Goal: Task Accomplishment & Management: Use online tool/utility

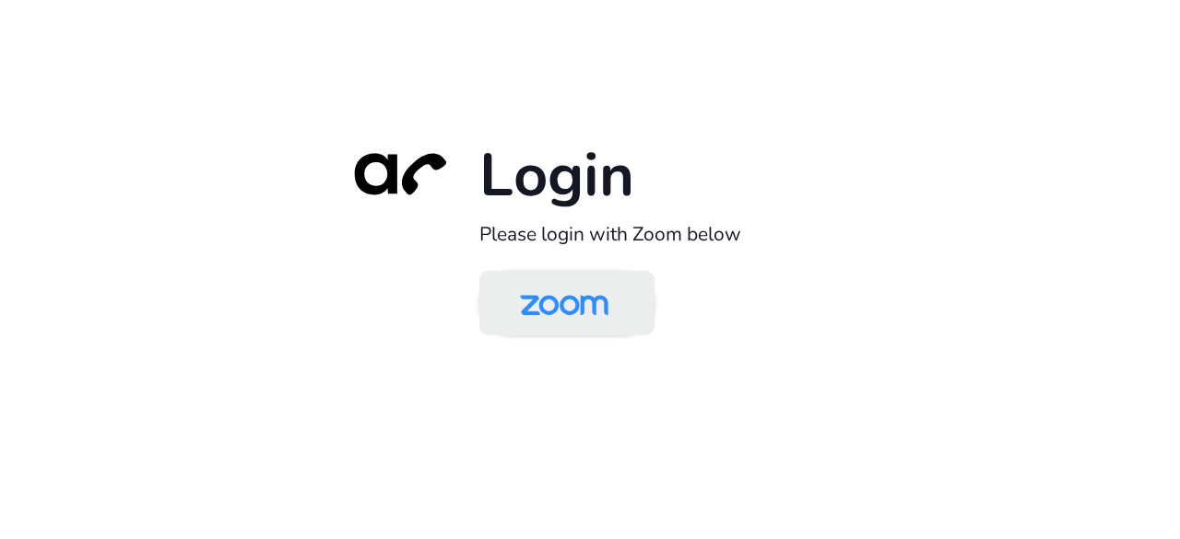
click at [580, 320] on img at bounding box center [564, 305] width 127 height 60
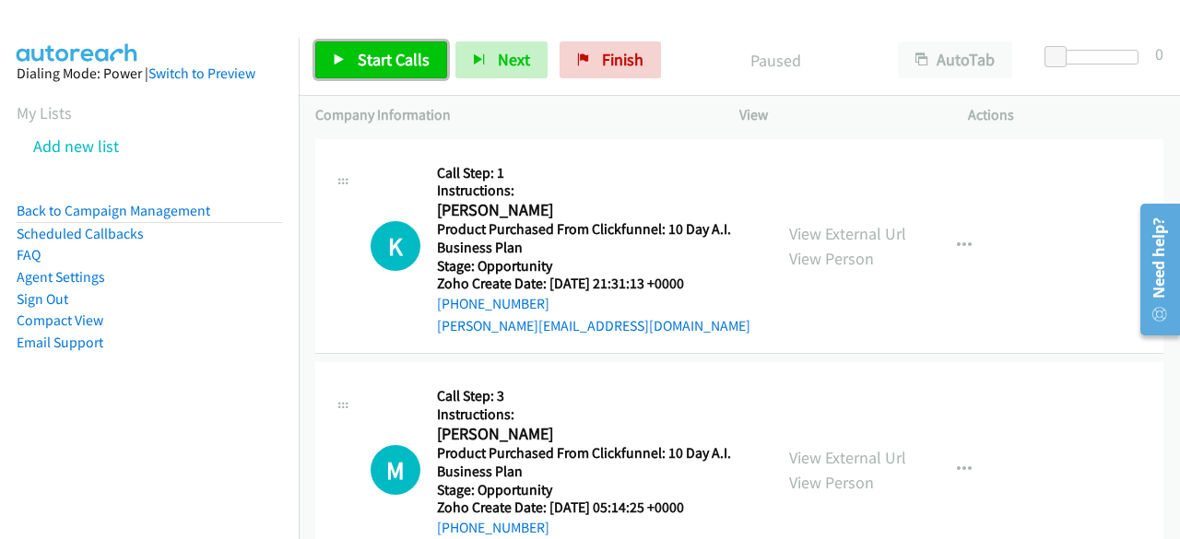
click at [367, 64] on span "Start Calls" at bounding box center [394, 59] width 72 height 21
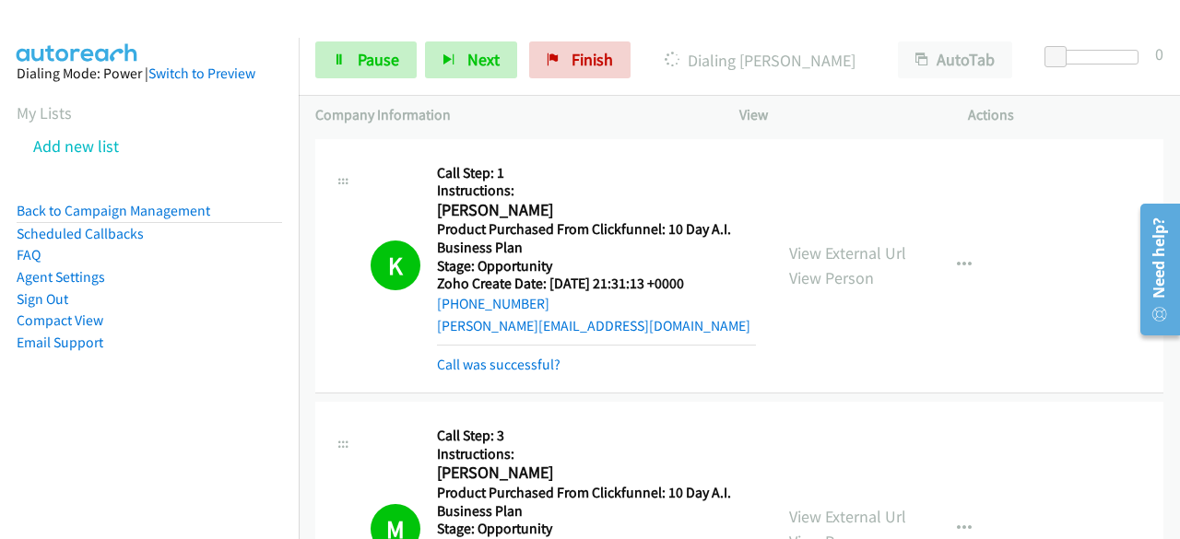
click at [677, 160] on div "Callback Scheduled Call Step: 1 Instructions: Kyle Tweed America/Chicago Produc…" at bounding box center [596, 266] width 319 height 221
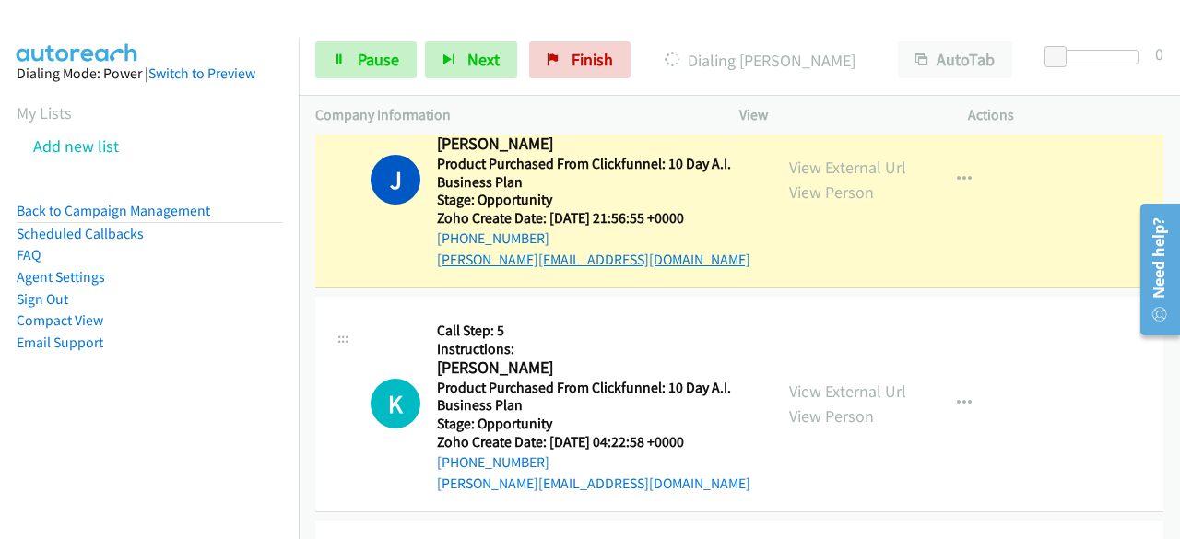
scroll to position [830, 0]
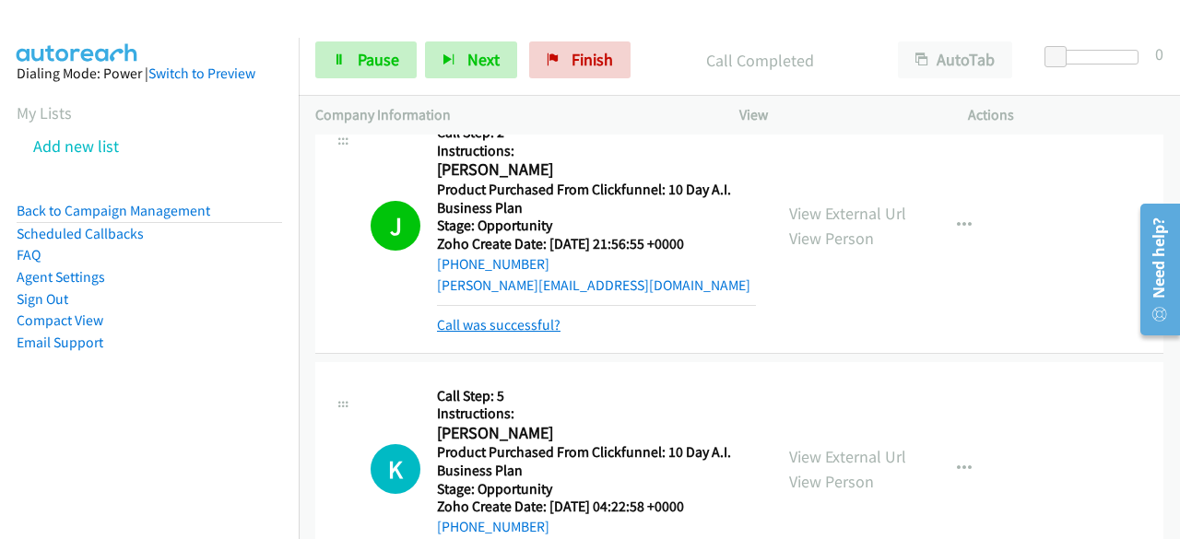
click at [513, 324] on link "Call was successful?" at bounding box center [499, 325] width 124 height 18
click at [32, 430] on aside "Dialing Mode: Power | Switch to Preview My Lists Add new list Back to Campaign …" at bounding box center [149, 237] width 299 height 399
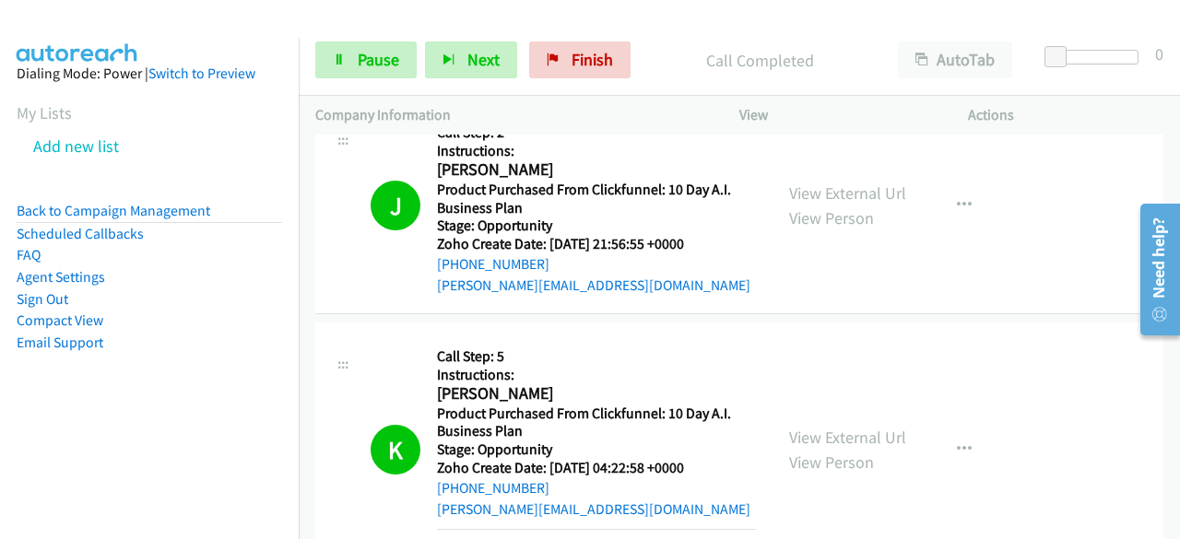
click at [49, 418] on aside "Dialing Mode: Power | Switch to Preview My Lists Add new list Back to Campaign …" at bounding box center [149, 237] width 299 height 399
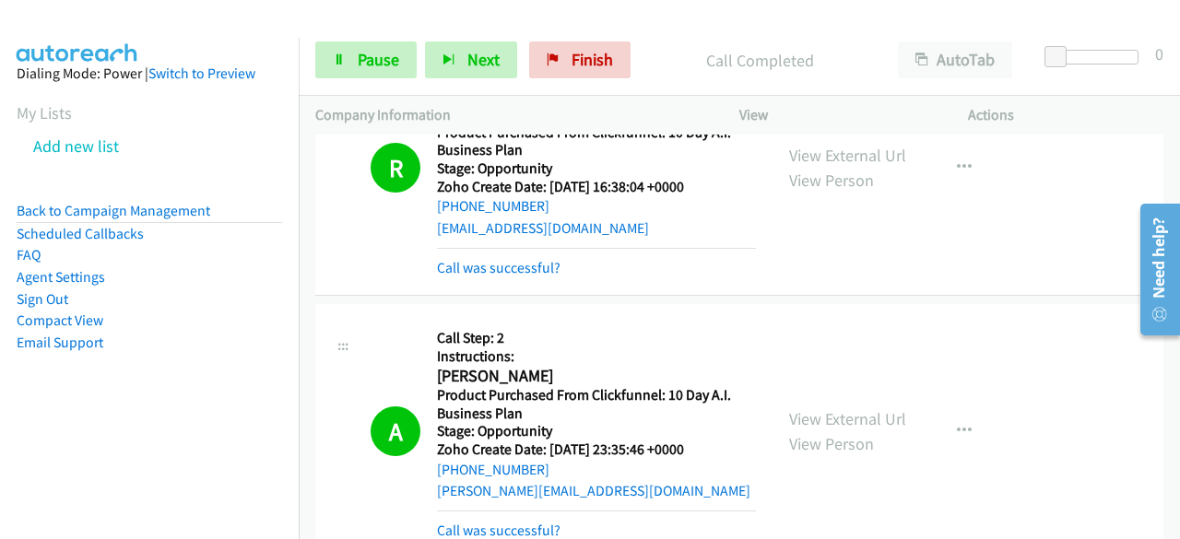
scroll to position [5439, 0]
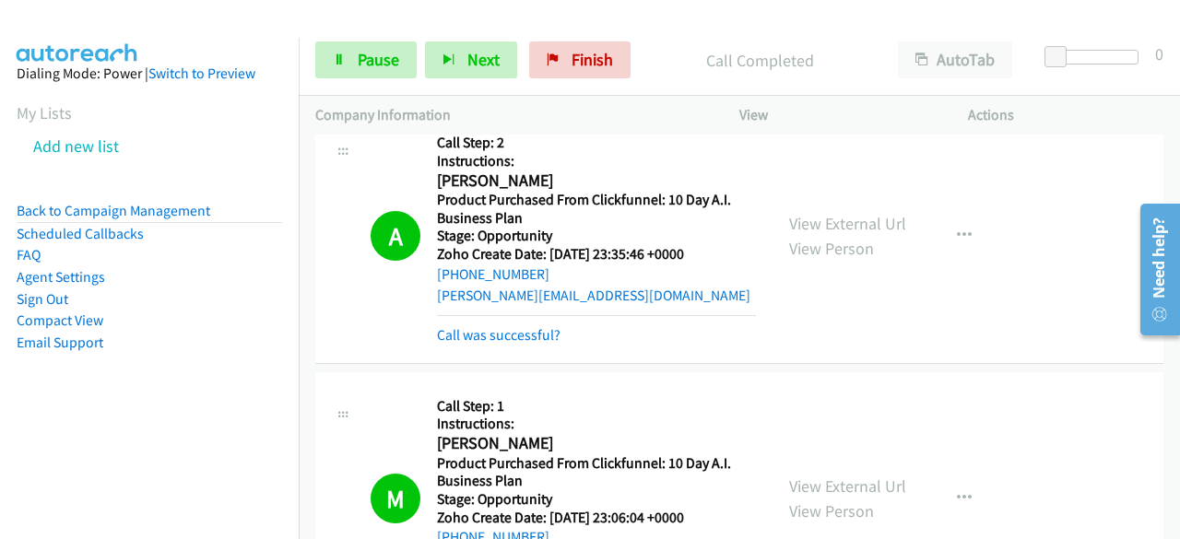
click at [27, 418] on aside "Dialing Mode: Power | Switch to Preview My Lists Add new list Back to Campaign …" at bounding box center [149, 237] width 299 height 399
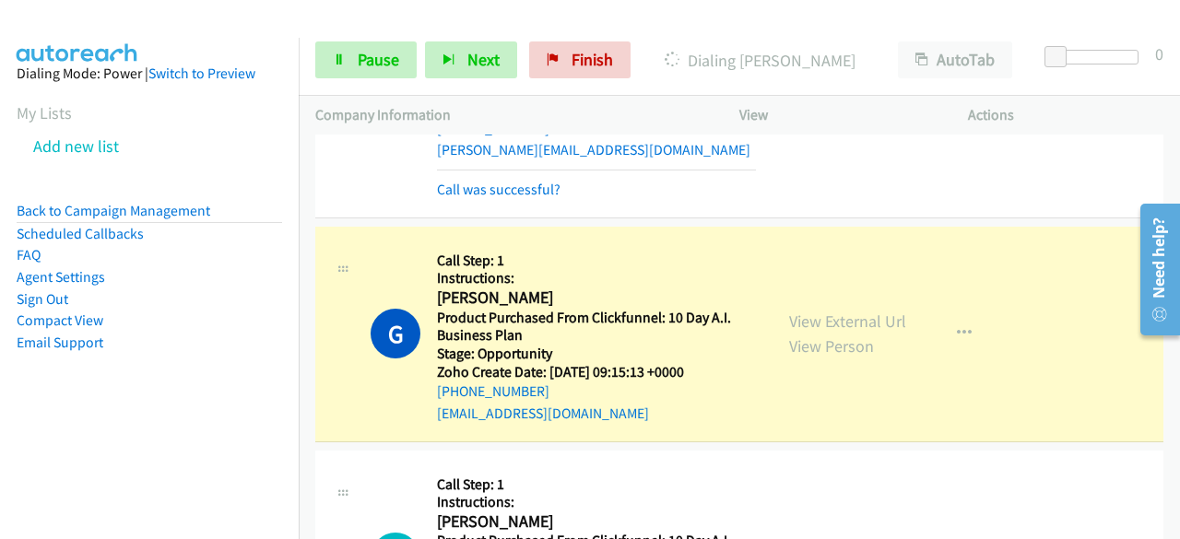
scroll to position [6453, 0]
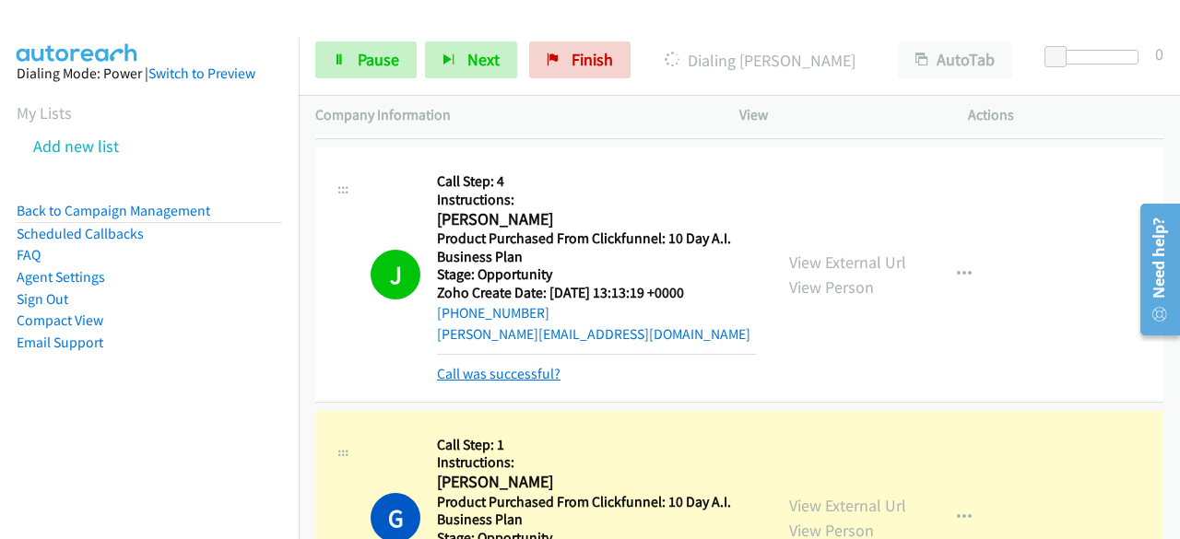
click at [500, 365] on link "Call was successful?" at bounding box center [499, 374] width 124 height 18
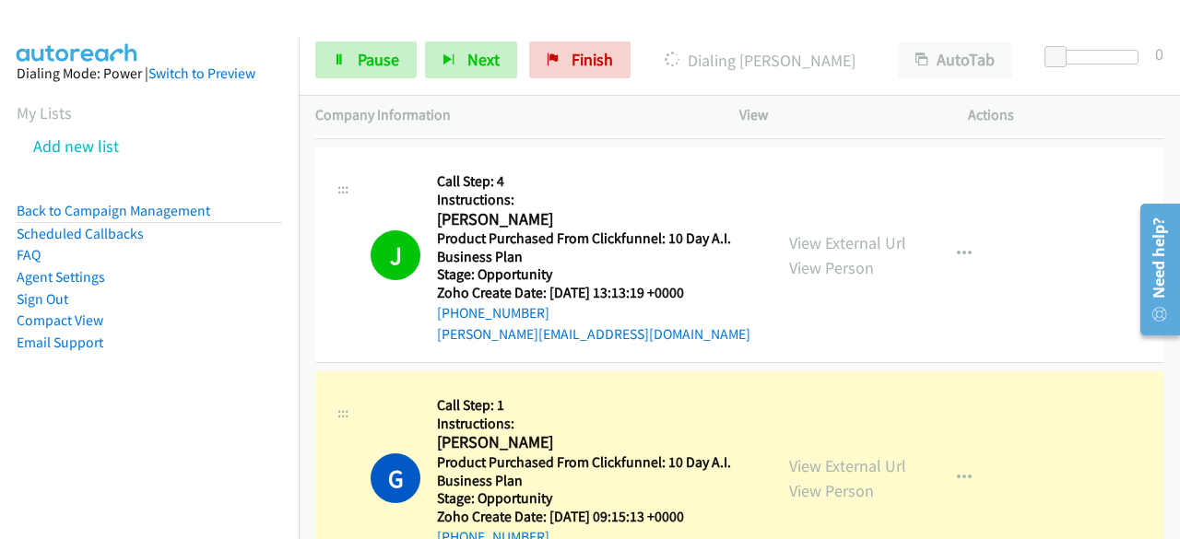
drag, startPoint x: 551, startPoint y: 300, endPoint x: 431, endPoint y: 305, distance: 120.0
click at [431, 305] on div "J Callback Scheduled Call Step: 4 Instructions: Joshua Martin America/Los_Angel…" at bounding box center [563, 255] width 385 height 182
drag, startPoint x: 557, startPoint y: 303, endPoint x: 542, endPoint y: 300, distance: 15.2
click at [542, 302] on div "+1 818-798-8188" at bounding box center [596, 313] width 319 height 22
drag, startPoint x: 542, startPoint y: 300, endPoint x: 535, endPoint y: 318, distance: 19.9
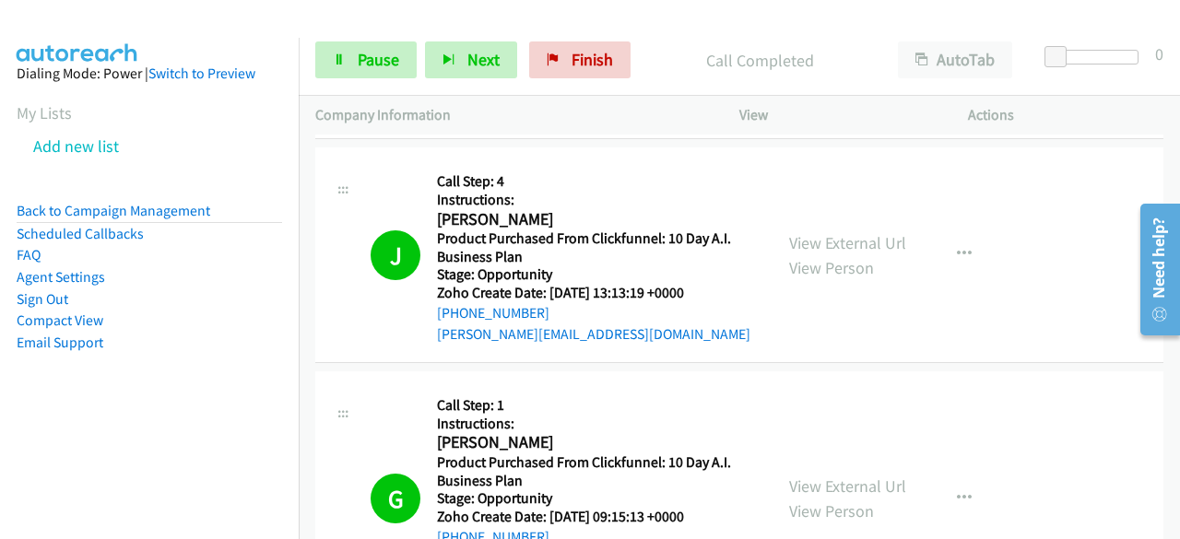
click at [41, 431] on aside "Dialing Mode: Power | Switch to Preview My Lists Add new list Back to Campaign …" at bounding box center [149, 237] width 299 height 399
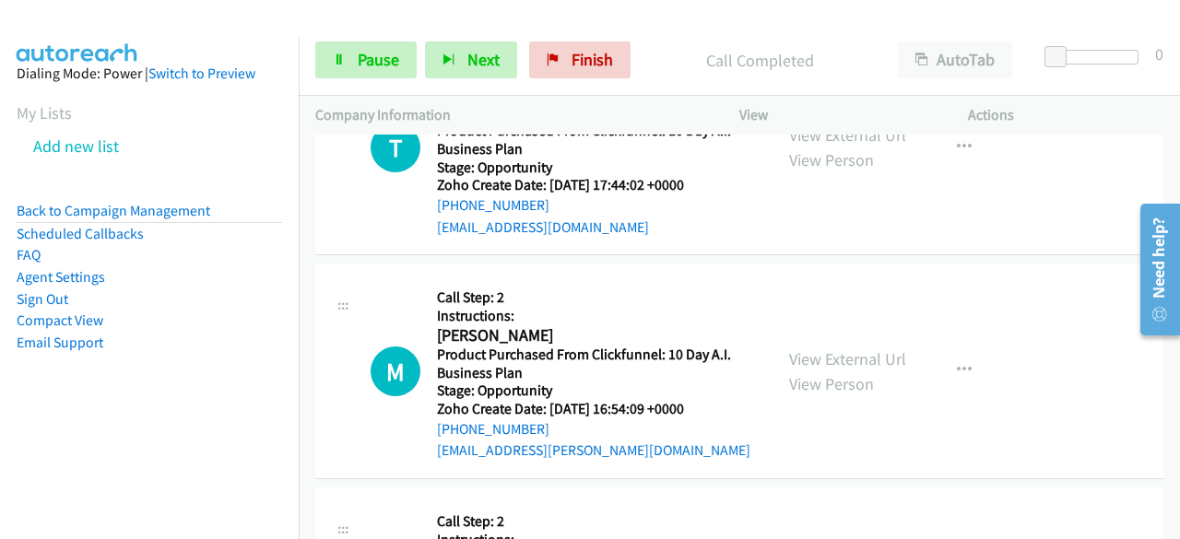
scroll to position [17607, 0]
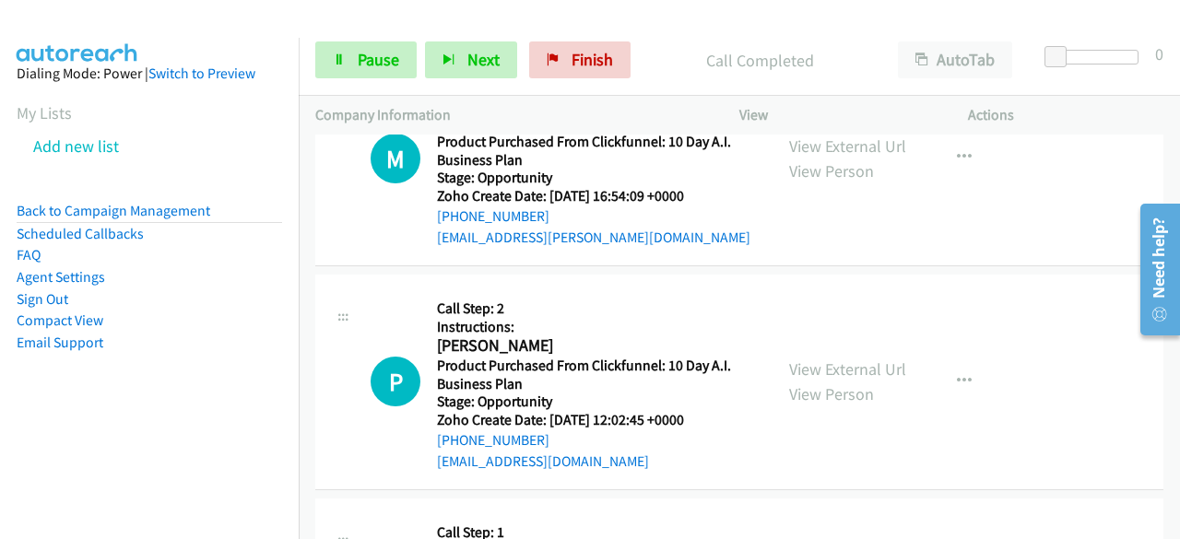
drag, startPoint x: 1172, startPoint y: 340, endPoint x: 2295, endPoint y: 562, distance: 1145.4
click html "Need help? Resource Center AutoReach Help Help Get the help you need from our k…"
drag, startPoint x: 1169, startPoint y: 338, endPoint x: 1168, endPoint y: 392, distance: 53.5
click html "Need help? Resource Center AutoReach Help Help Get the help you need from our k…"
drag, startPoint x: 1173, startPoint y: 337, endPoint x: 1174, endPoint y: 384, distance: 47.0
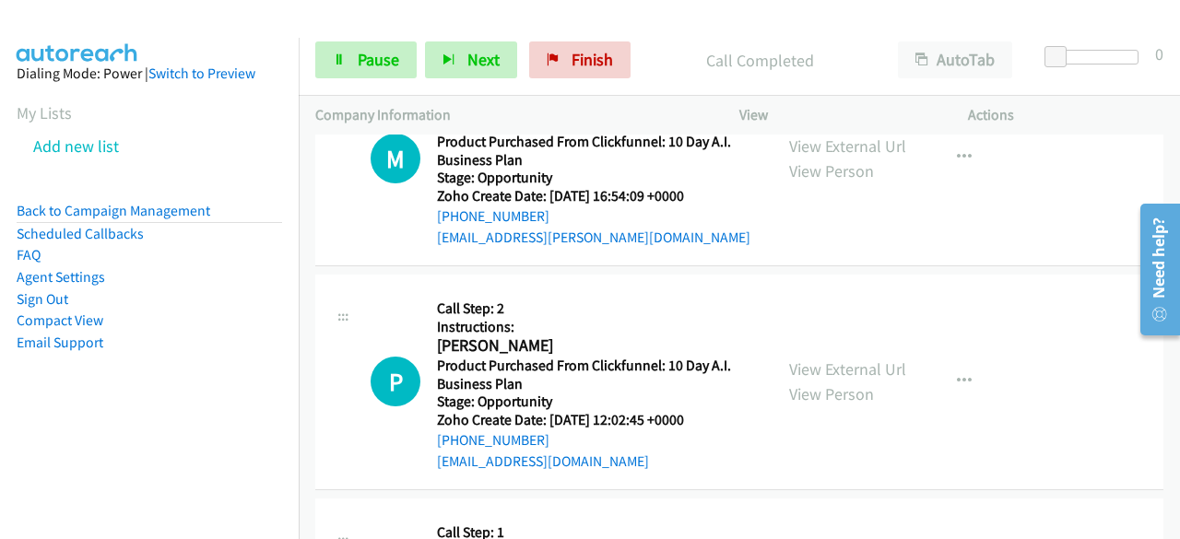
click html "Need help? Resource Center AutoReach Help Help Get the help you need from our k…"
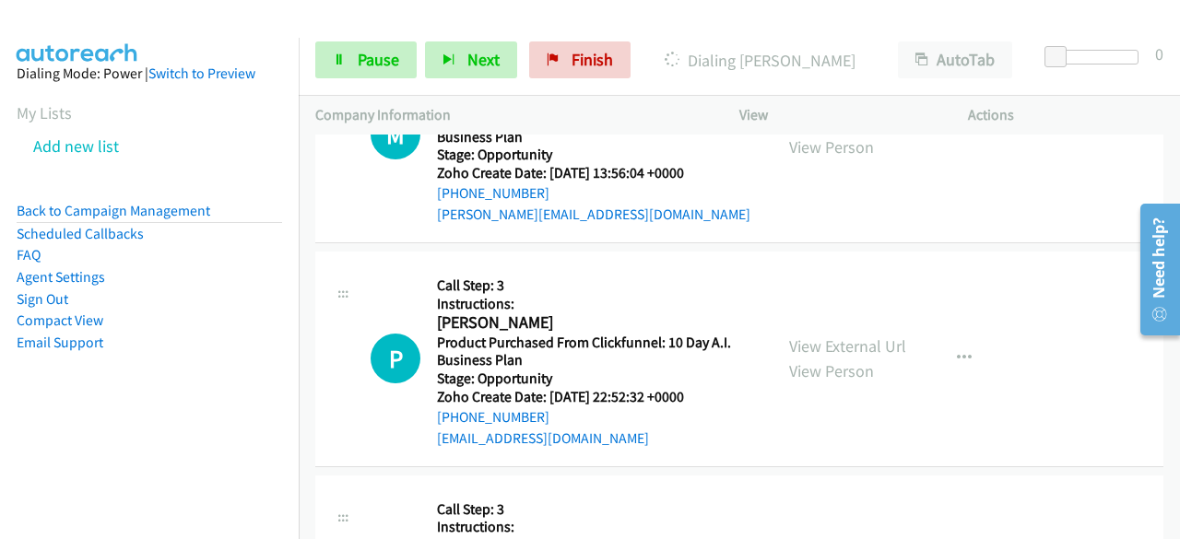
scroll to position [27403, 0]
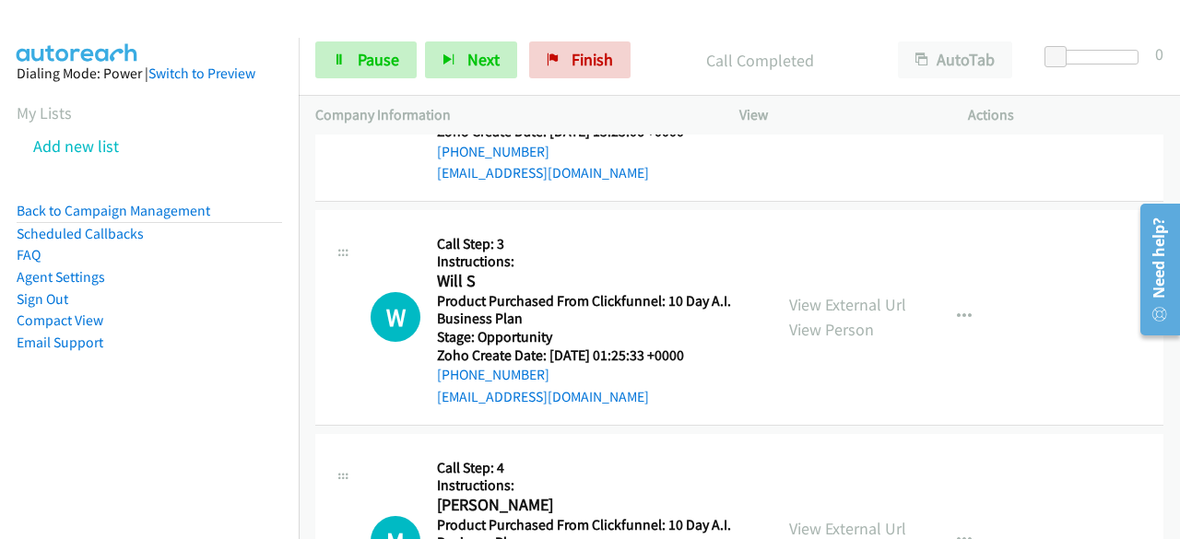
click at [25, 438] on nav "Dialing Mode: Power | Switch to Preview My Lists Add new list Back to Campaign …" at bounding box center [150, 307] width 300 height 539
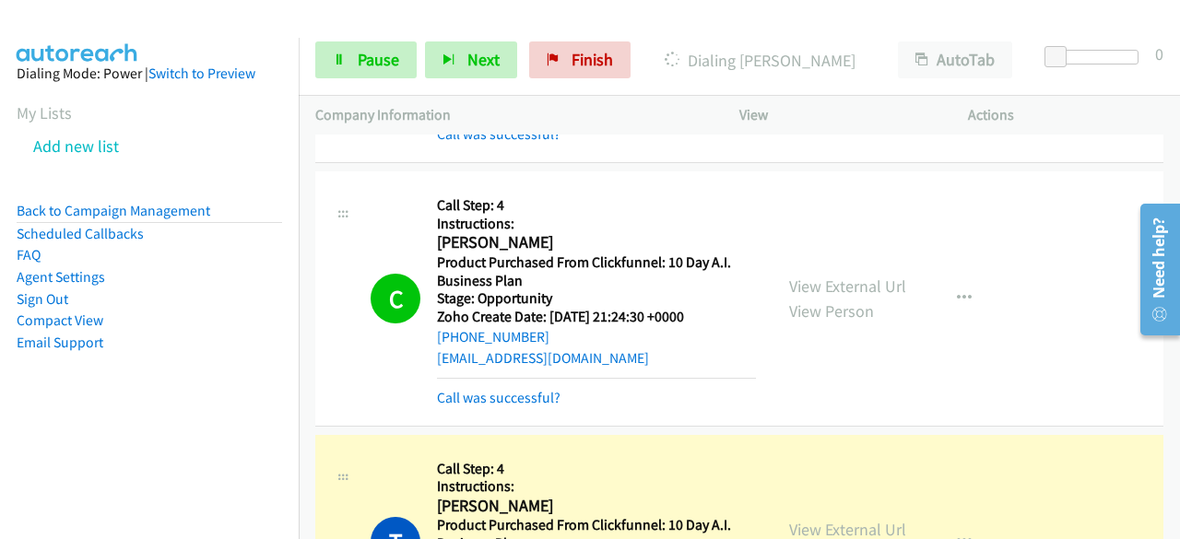
scroll to position [13772, 0]
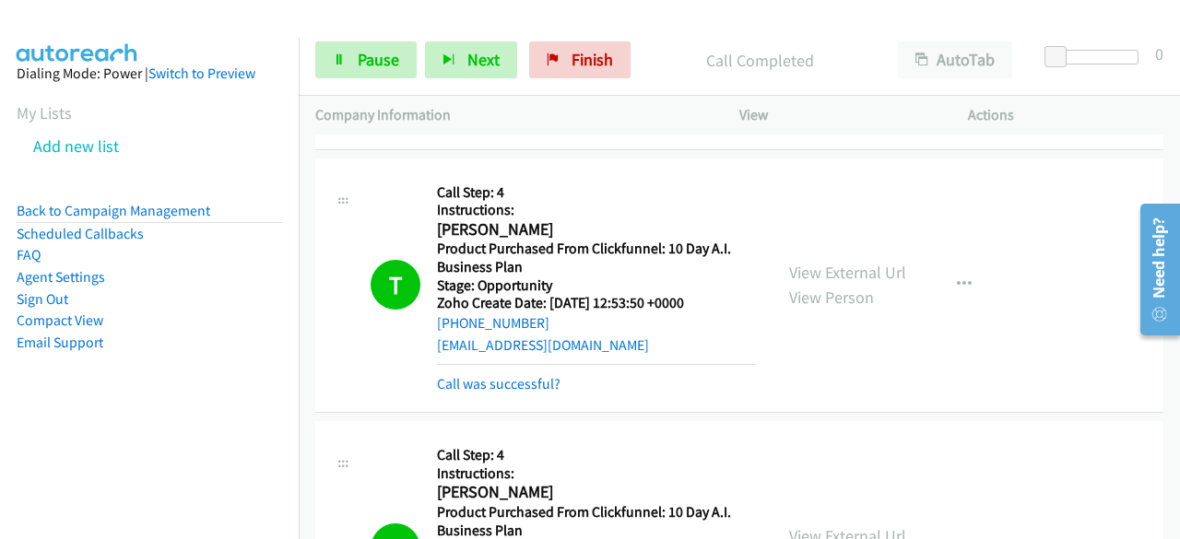
click at [44, 416] on aside "Dialing Mode: Power | Switch to Preview My Lists Add new list Back to Campaign …" at bounding box center [149, 237] width 299 height 399
click at [77, 399] on aside "Dialing Mode: Power | Switch to Preview My Lists Add new list Back to Campaign …" at bounding box center [149, 237] width 299 height 399
click at [69, 421] on aside "Dialing Mode: Power | Switch to Preview My Lists Add new list Back to Campaign …" at bounding box center [149, 237] width 299 height 399
click at [47, 399] on aside "Dialing Mode: Power | Switch to Preview My Lists Add new list Back to Campaign …" at bounding box center [149, 237] width 299 height 399
click at [53, 408] on aside "Dialing Mode: Power | Switch to Preview My Lists Add new list Back to Campaign …" at bounding box center [149, 237] width 299 height 399
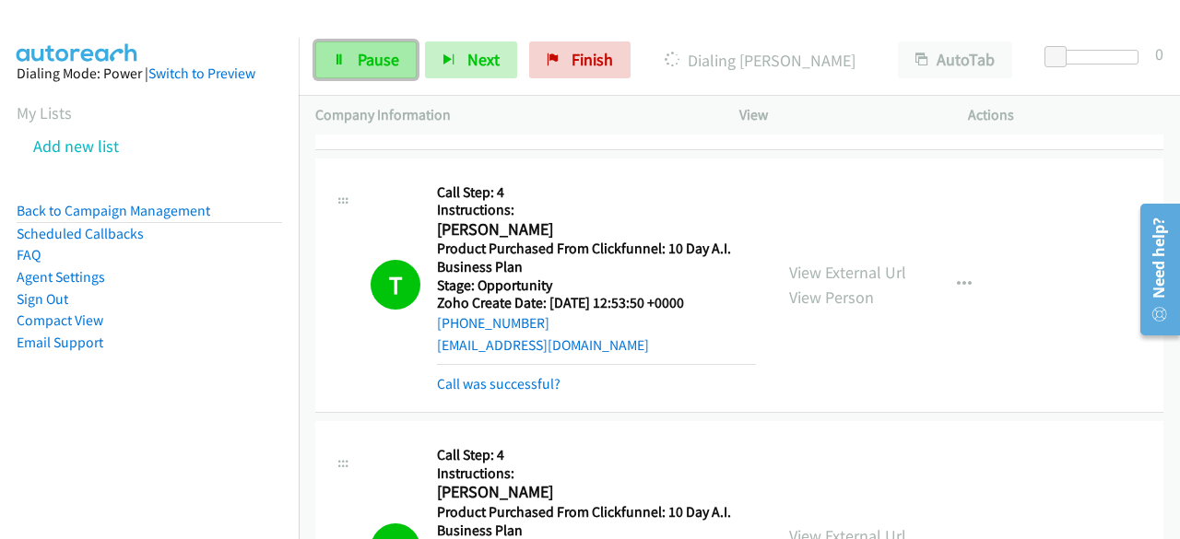
click at [360, 58] on span "Pause" at bounding box center [378, 59] width 41 height 21
